Goal: Task Accomplishment & Management: Use online tool/utility

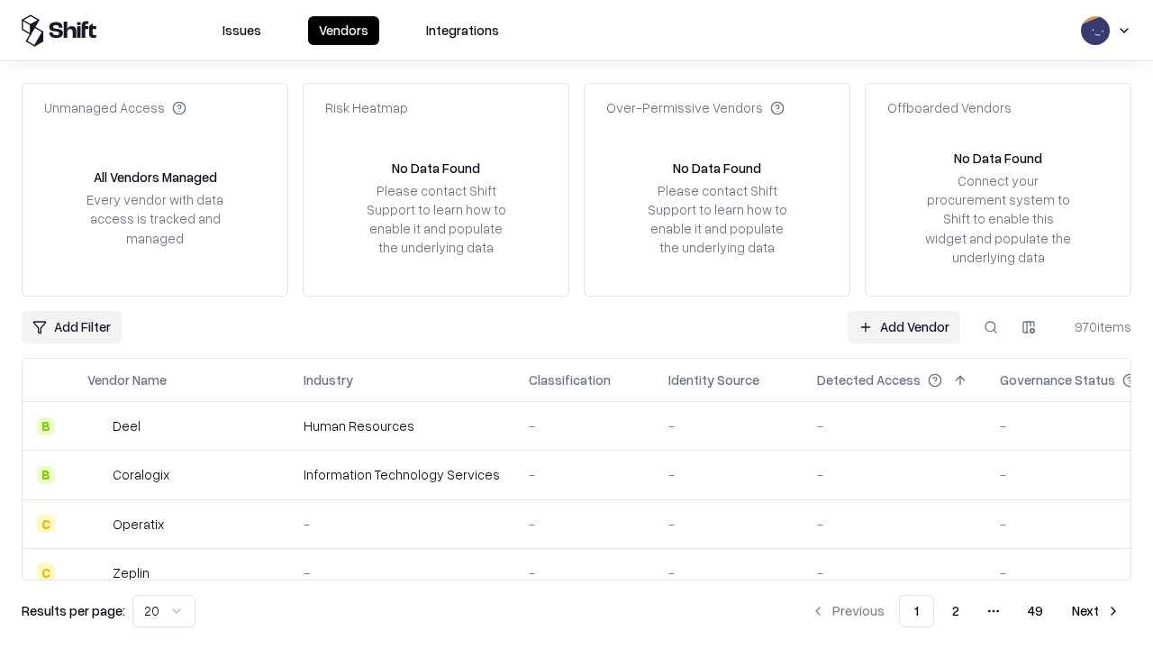
click at [903, 326] on link "Add Vendor" at bounding box center [904, 327] width 113 height 32
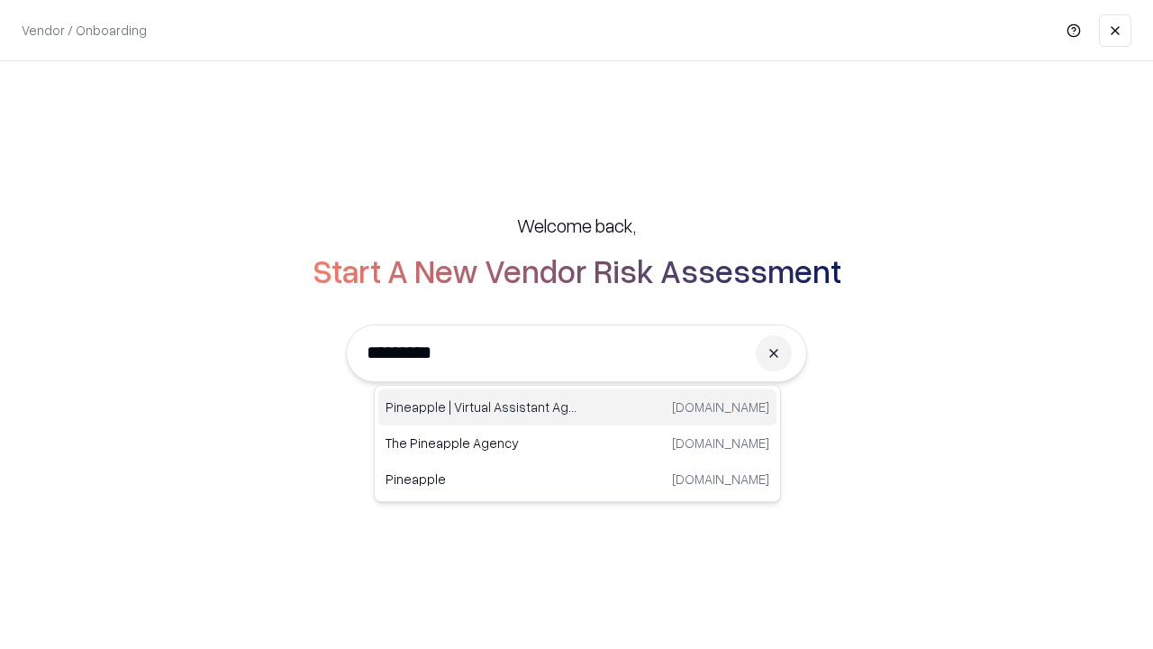
click at [577, 407] on div "Pineapple | Virtual Assistant Agency [DOMAIN_NAME]" at bounding box center [577, 407] width 398 height 36
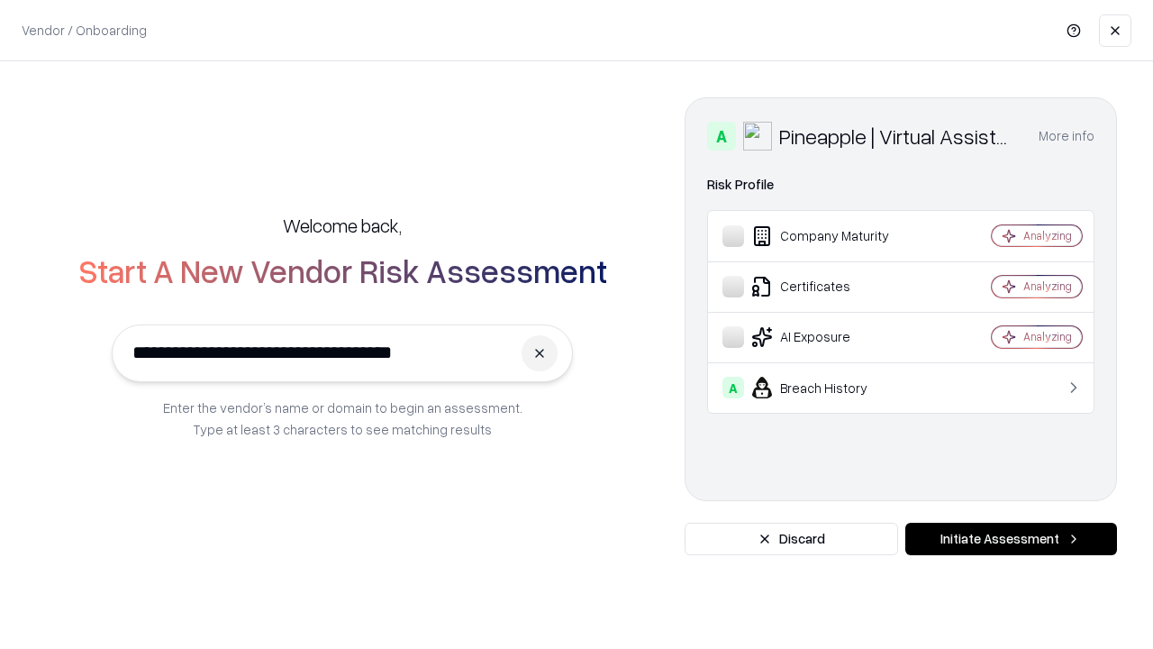
type input "**********"
click at [1011, 539] on button "Initiate Assessment" at bounding box center [1011, 538] width 212 height 32
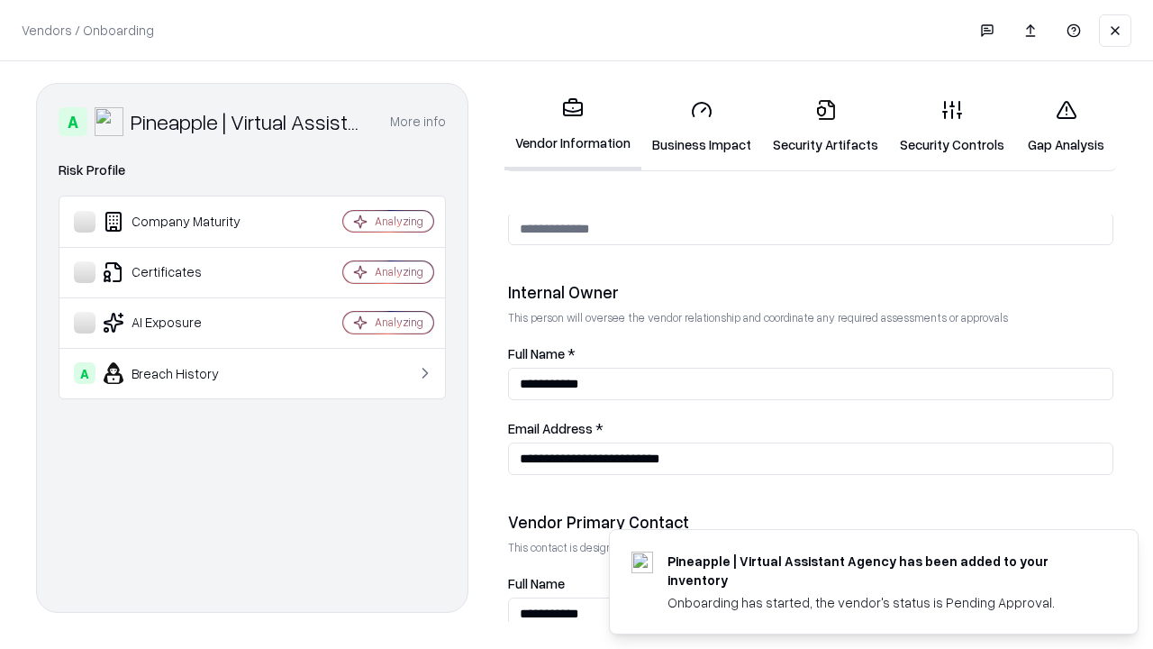
scroll to position [933, 0]
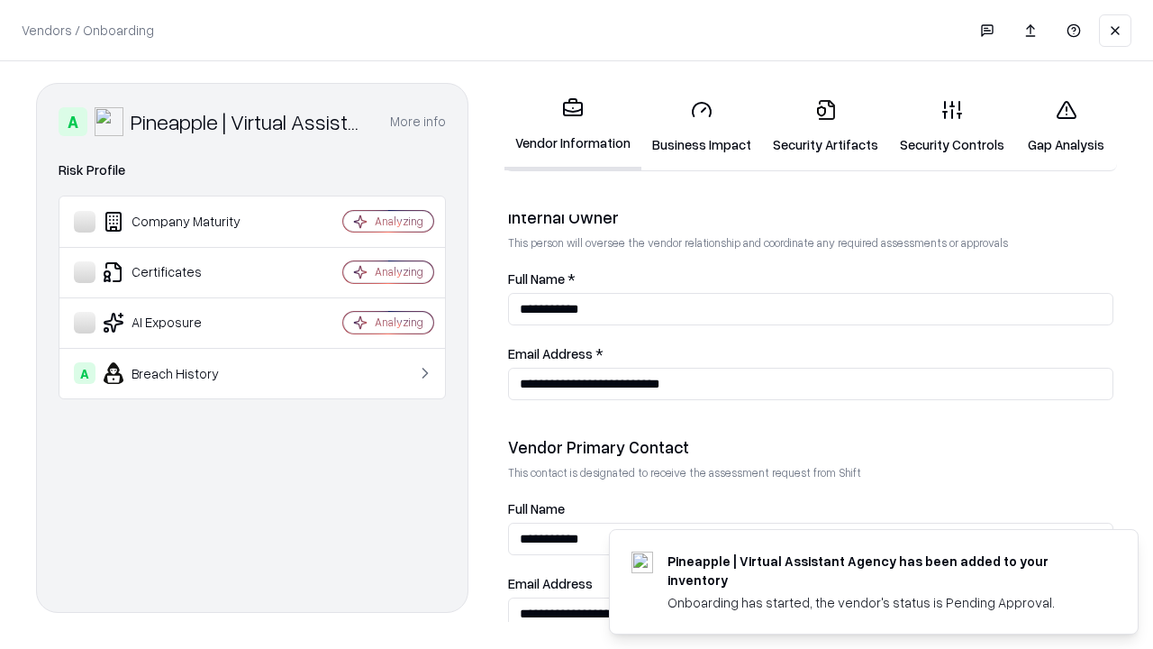
click at [702, 126] on link "Business Impact" at bounding box center [701, 127] width 121 height 84
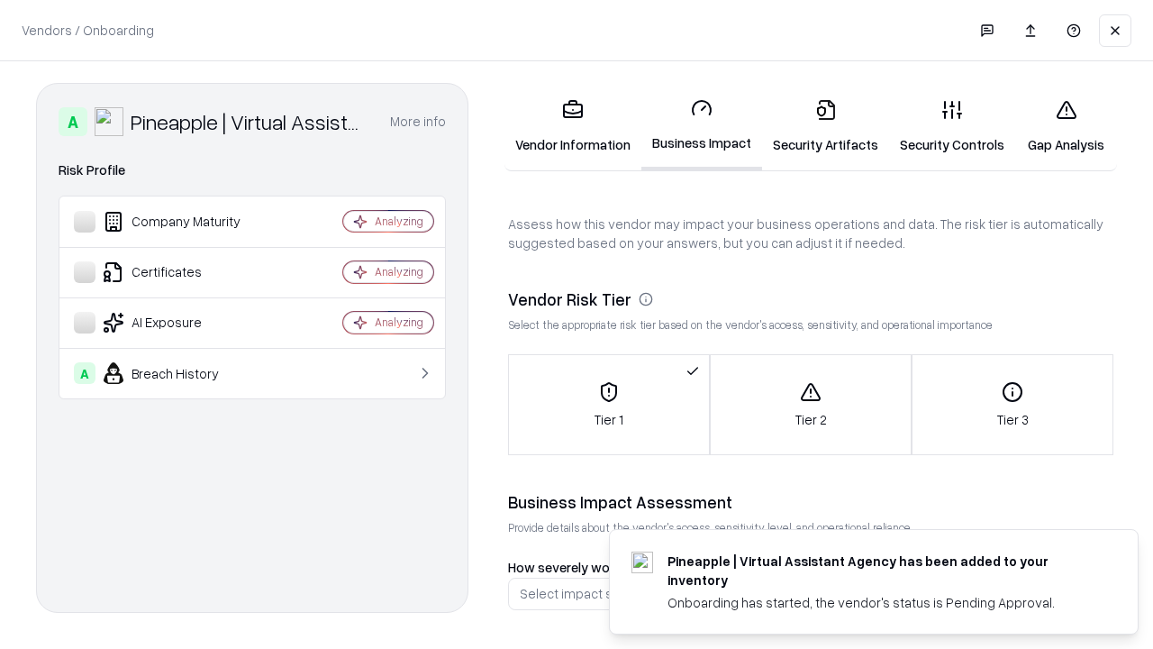
click at [1066, 126] on link "Gap Analysis" at bounding box center [1066, 127] width 102 height 84
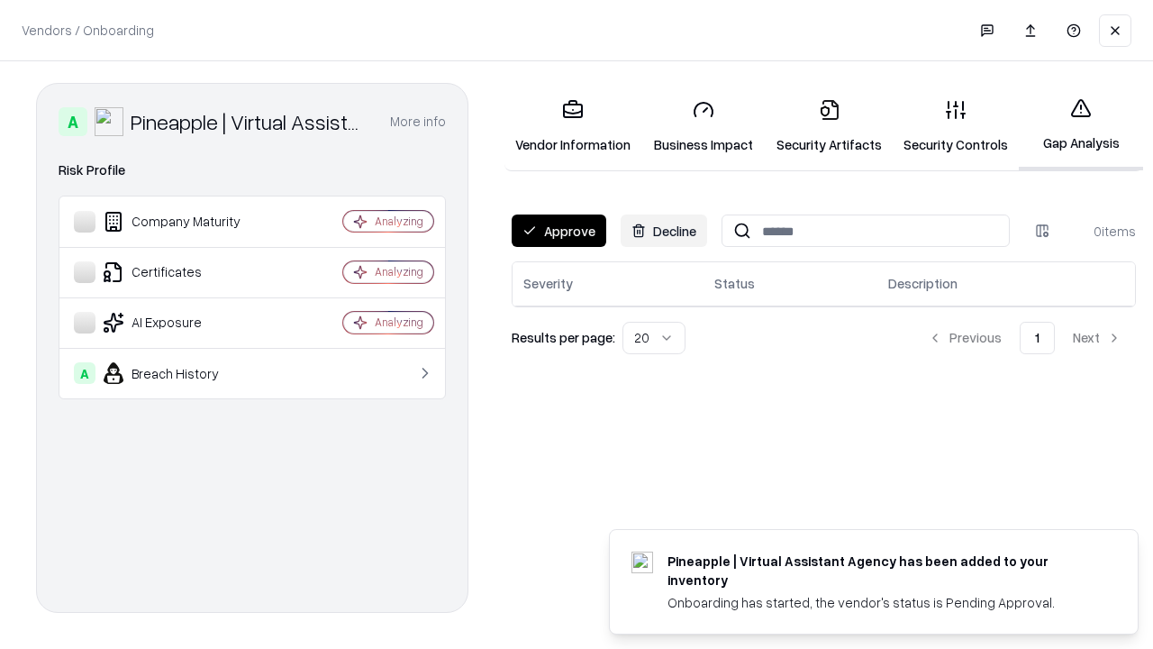
click at [558, 231] on button "Approve" at bounding box center [559, 230] width 95 height 32
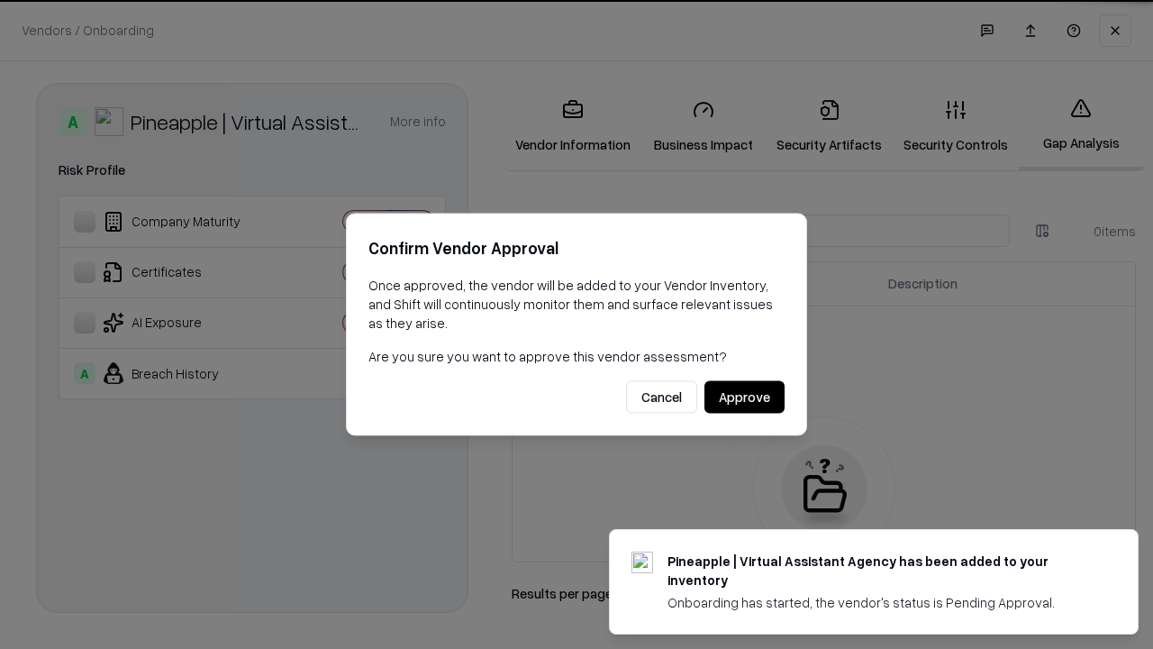
click at [744, 396] on button "Approve" at bounding box center [744, 397] width 80 height 32
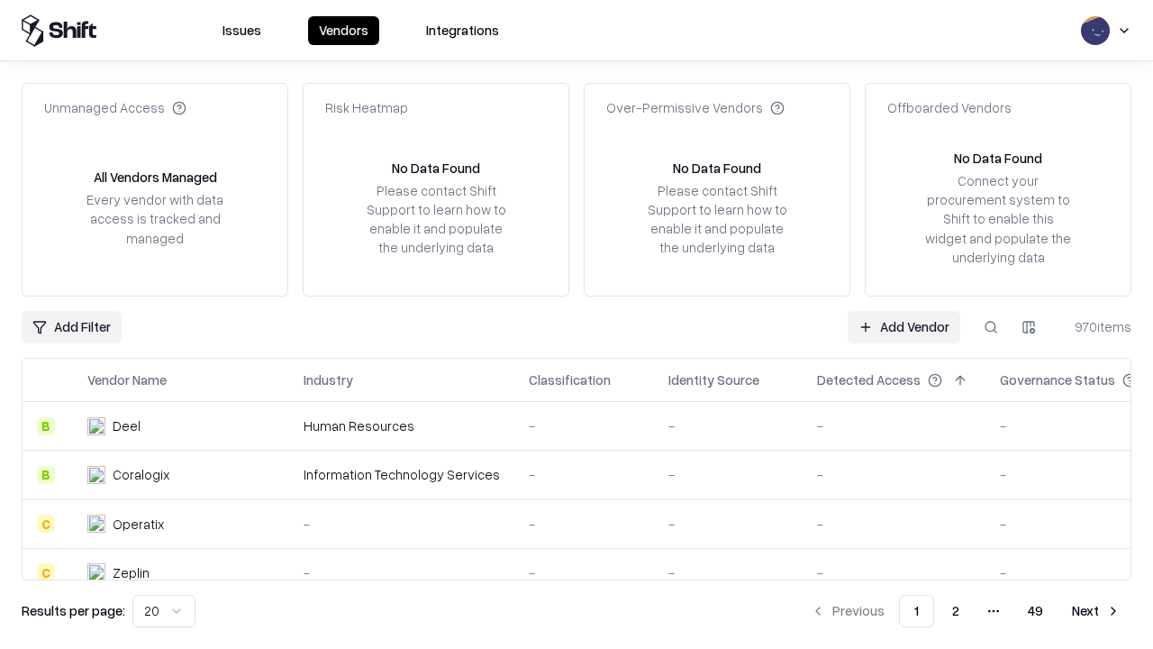
type input "**********"
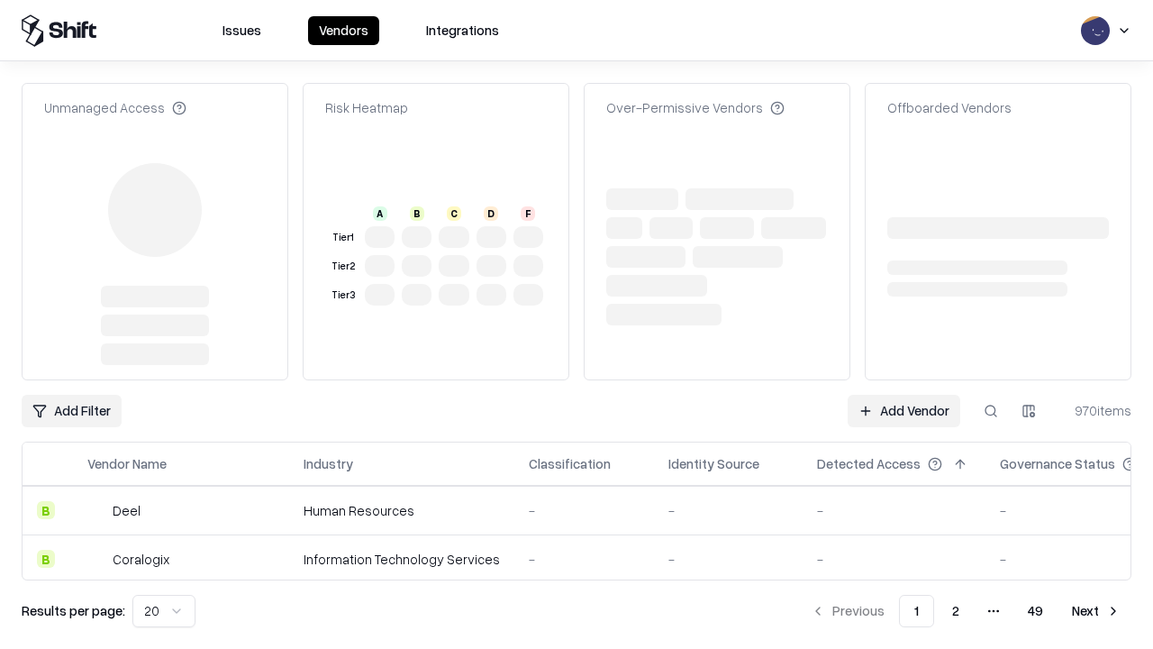
click at [903, 395] on link "Add Vendor" at bounding box center [904, 411] width 113 height 32
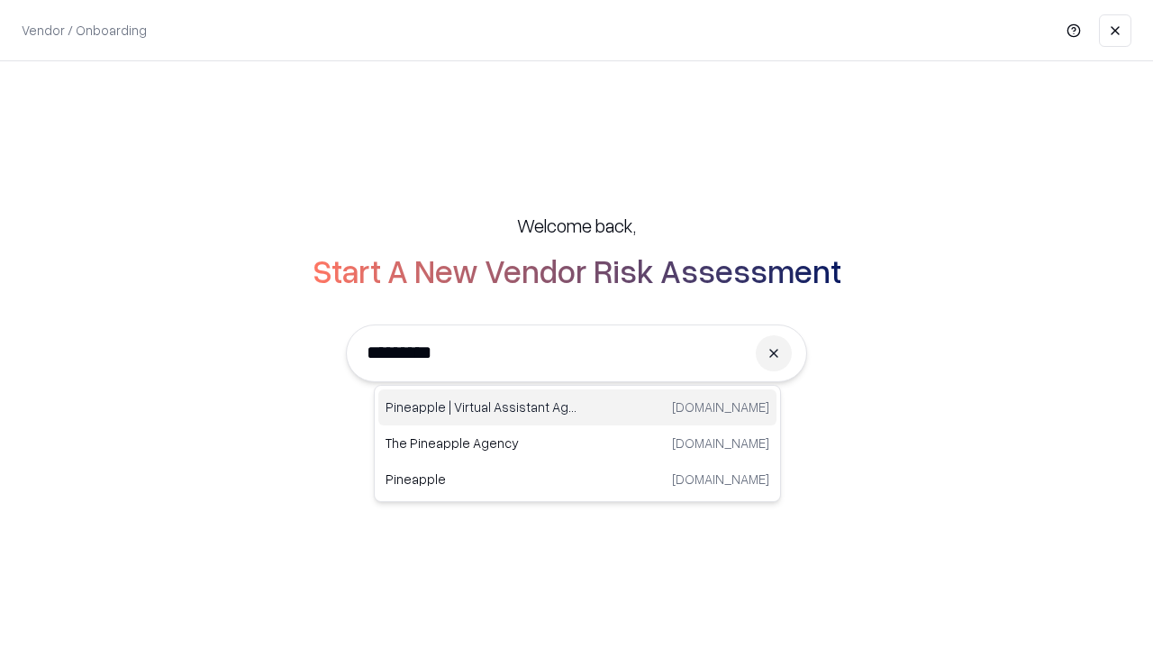
click at [577, 407] on div "Pineapple | Virtual Assistant Agency [DOMAIN_NAME]" at bounding box center [577, 407] width 398 height 36
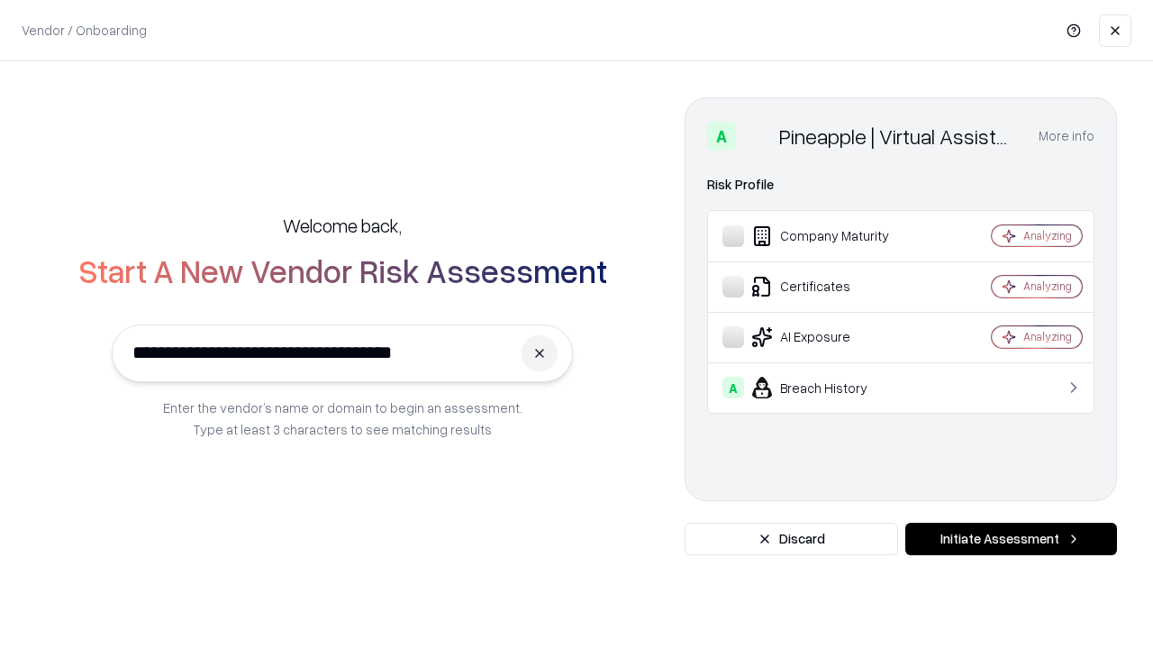
type input "**********"
click at [1011, 539] on button "Initiate Assessment" at bounding box center [1011, 538] width 212 height 32
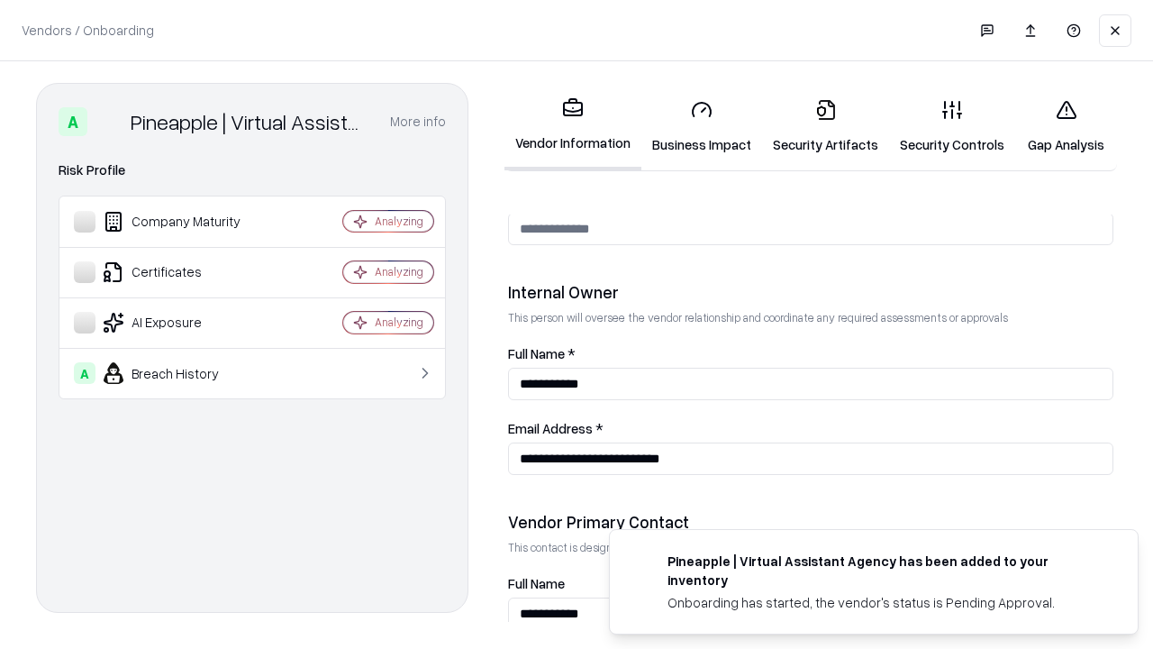
scroll to position [933, 0]
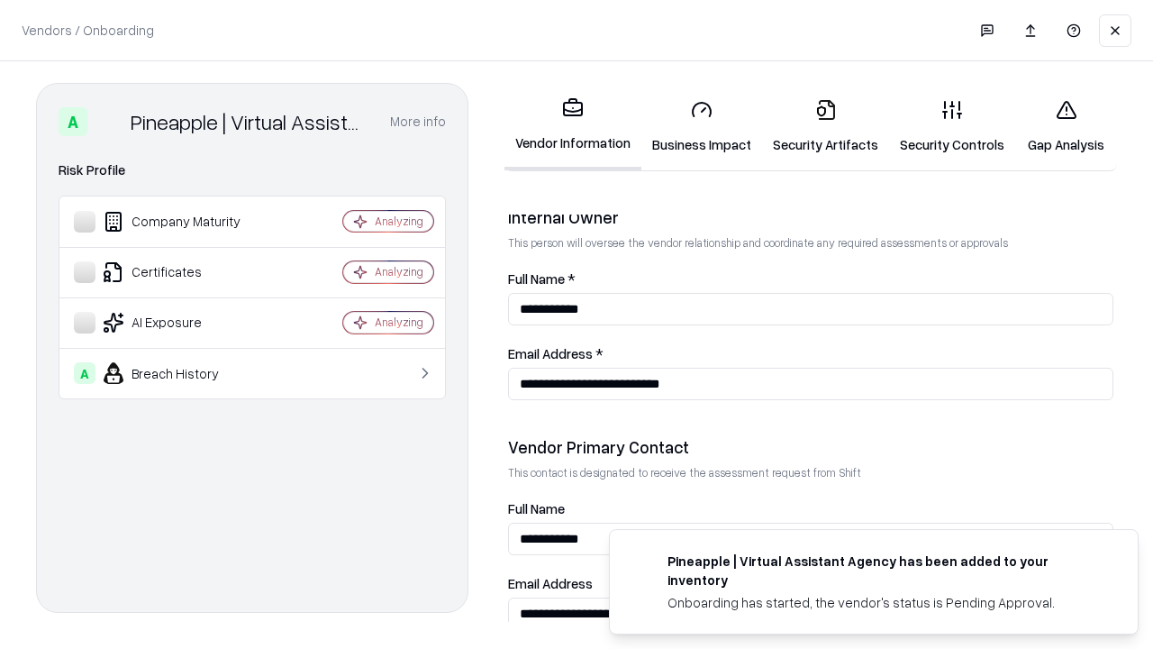
click at [1066, 126] on link "Gap Analysis" at bounding box center [1066, 127] width 102 height 84
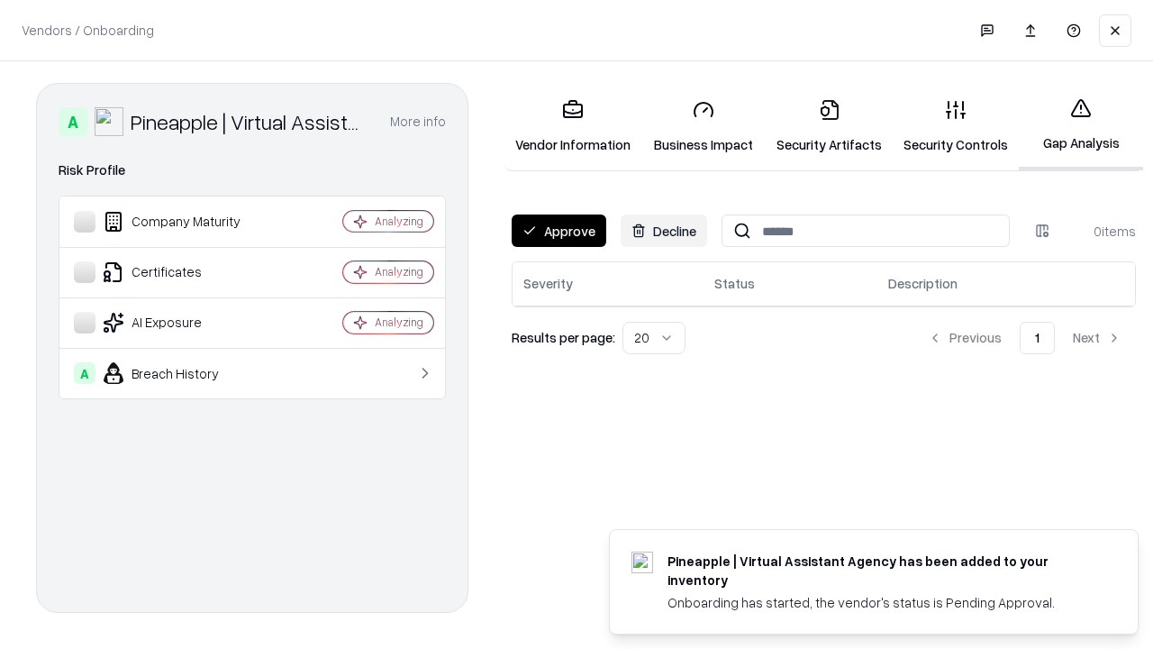
click at [558, 231] on button "Approve" at bounding box center [559, 230] width 95 height 32
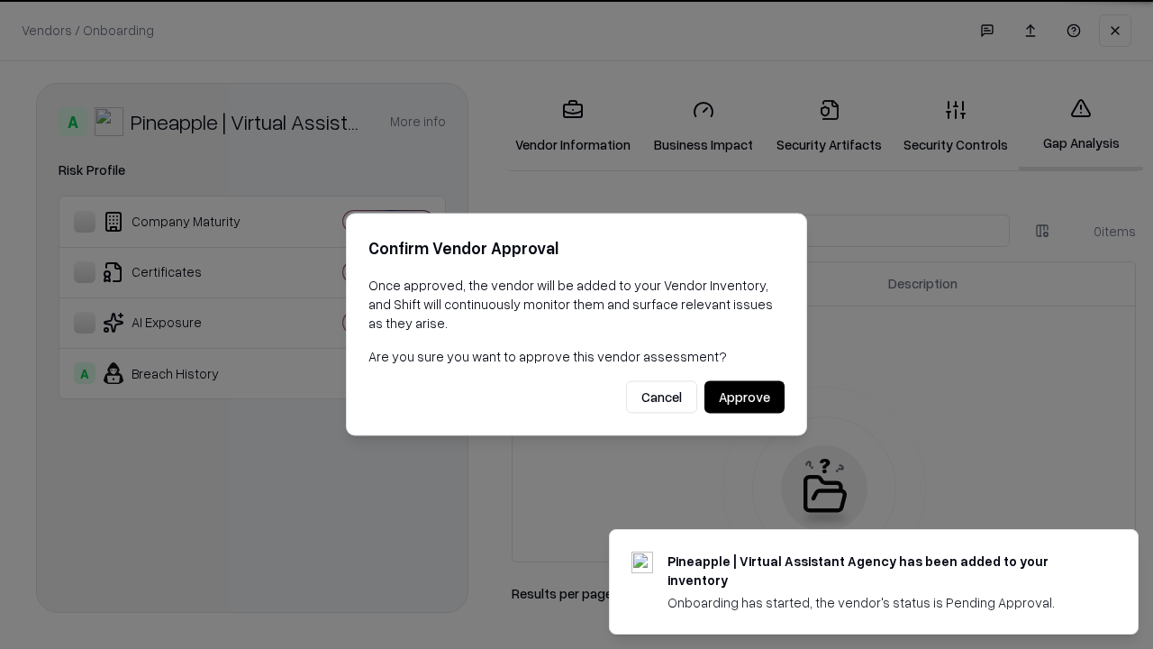
click at [744, 396] on button "Approve" at bounding box center [744, 397] width 80 height 32
